Goal: Find specific page/section: Find specific page/section

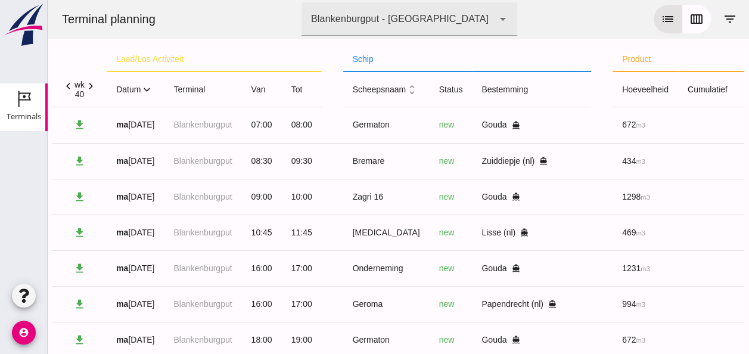
click at [148, 89] on icon "expand_more" at bounding box center [147, 89] width 13 height 13
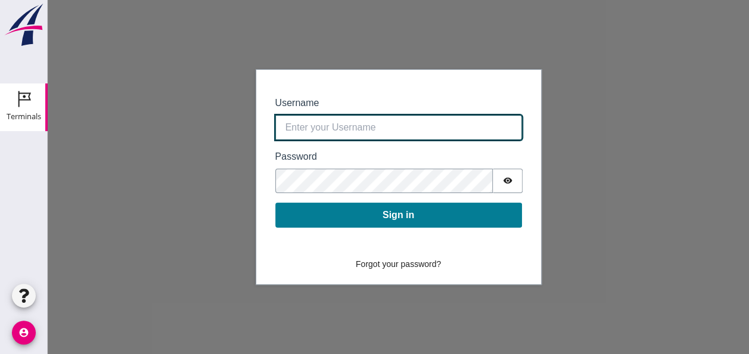
type input "0390.shp+bon@vanoord.com"
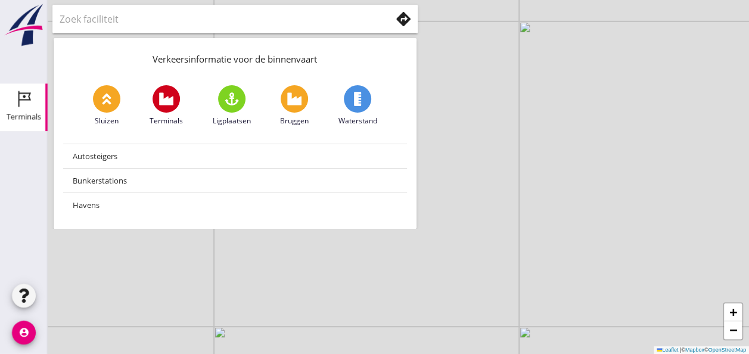
click at [27, 113] on div "Terminals" at bounding box center [24, 117] width 35 height 8
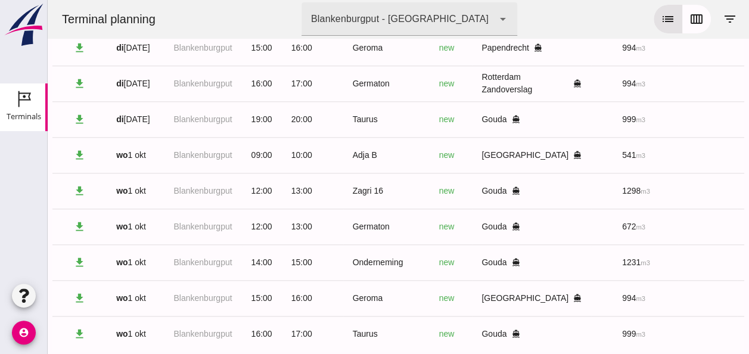
scroll to position [538, 0]
